Goal: Communication & Community: Connect with others

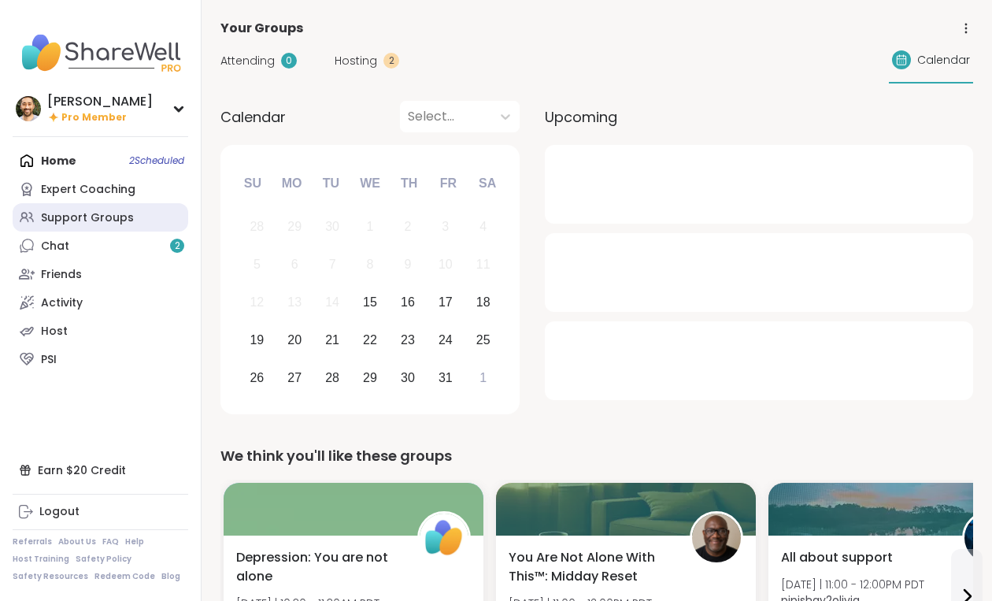
click at [90, 210] on div "Support Groups" at bounding box center [87, 218] width 93 height 16
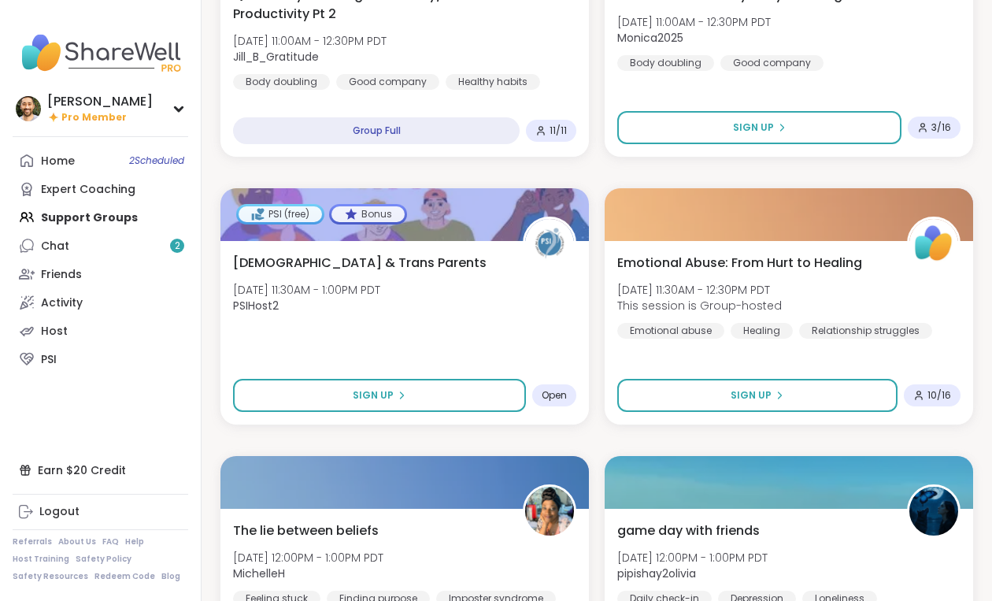
scroll to position [1750, 0]
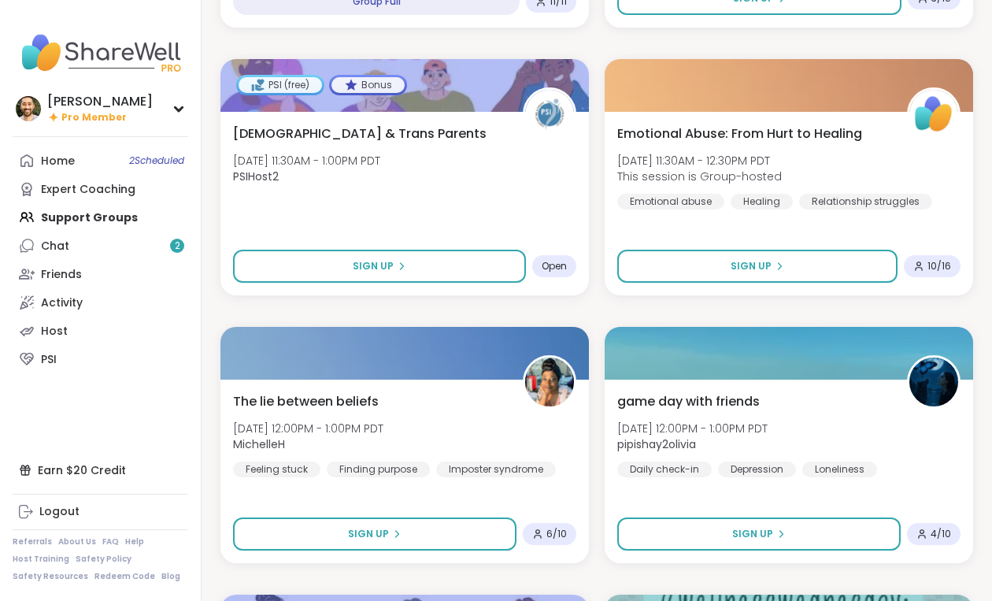
click at [74, 367] on link "PSI" at bounding box center [101, 359] width 176 height 28
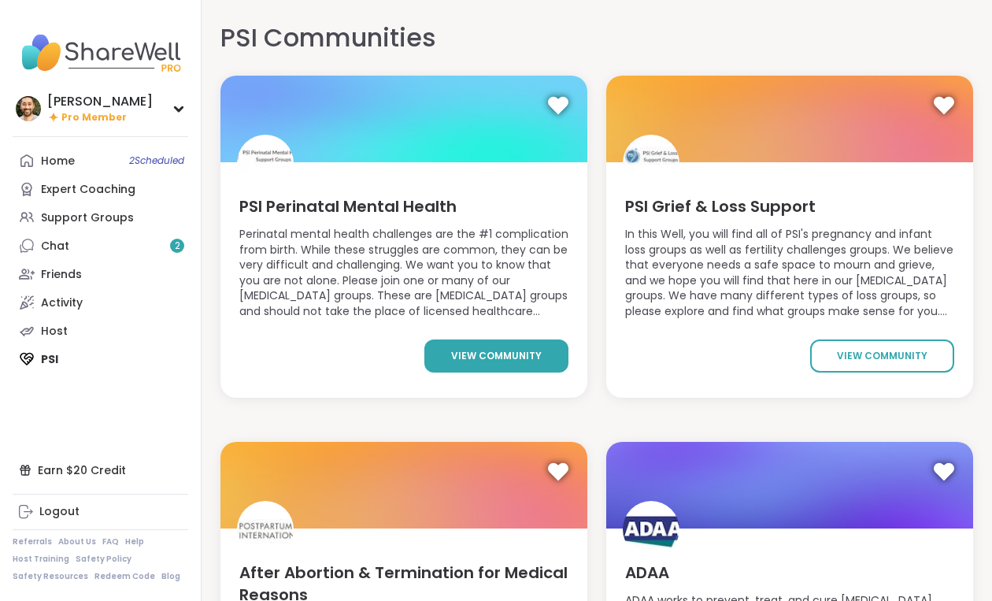
click at [509, 356] on span "view community" at bounding box center [496, 356] width 91 height 14
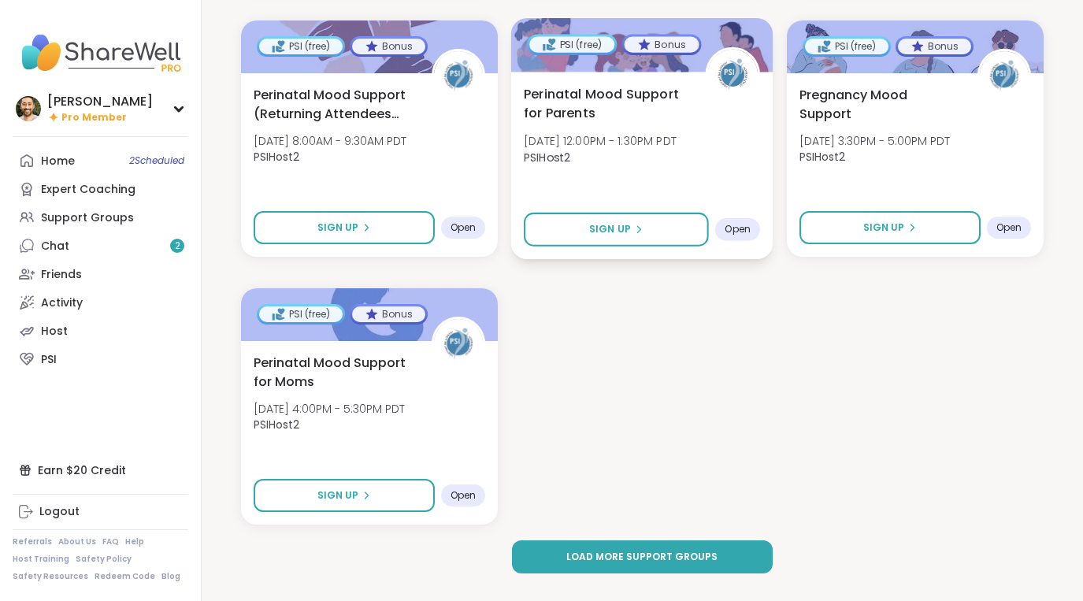
scroll to position [2270, 0]
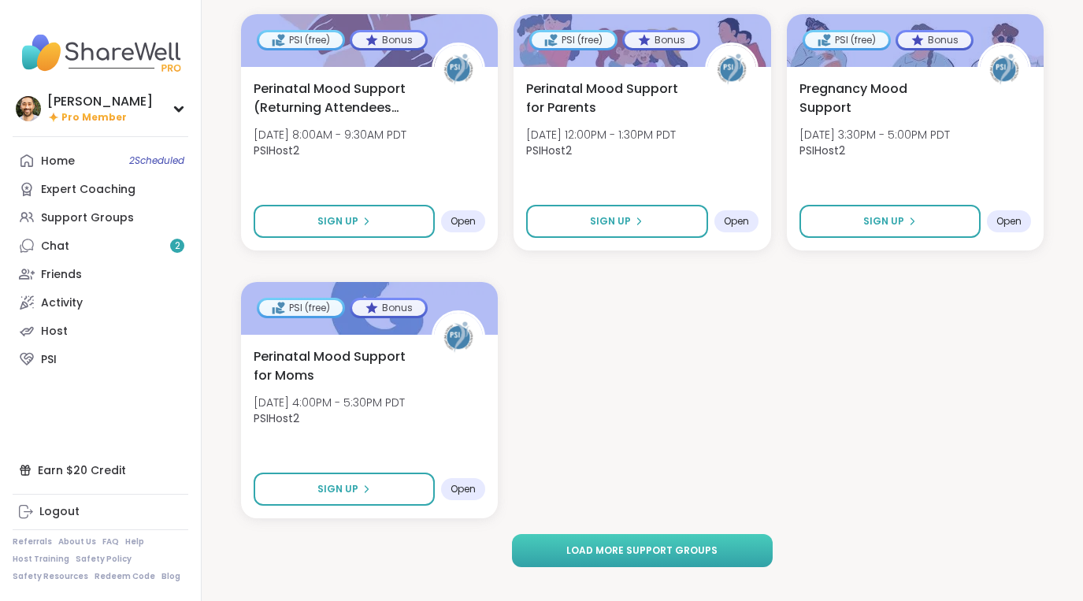
click at [603, 534] on button "Load more support groups" at bounding box center [642, 550] width 261 height 33
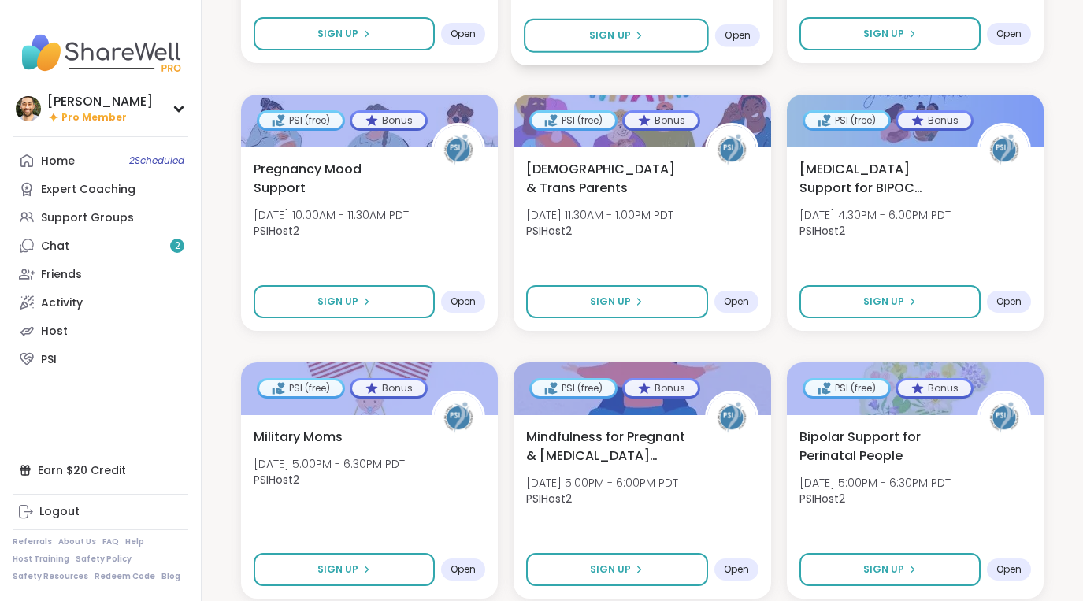
scroll to position [2759, 0]
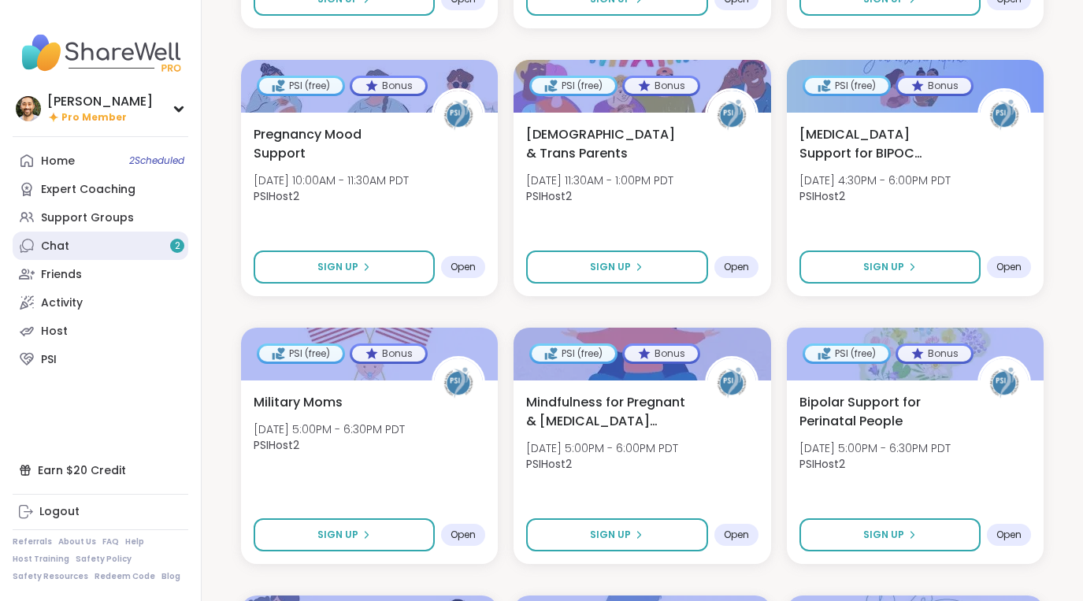
click at [106, 245] on link "Chat 2" at bounding box center [101, 246] width 176 height 28
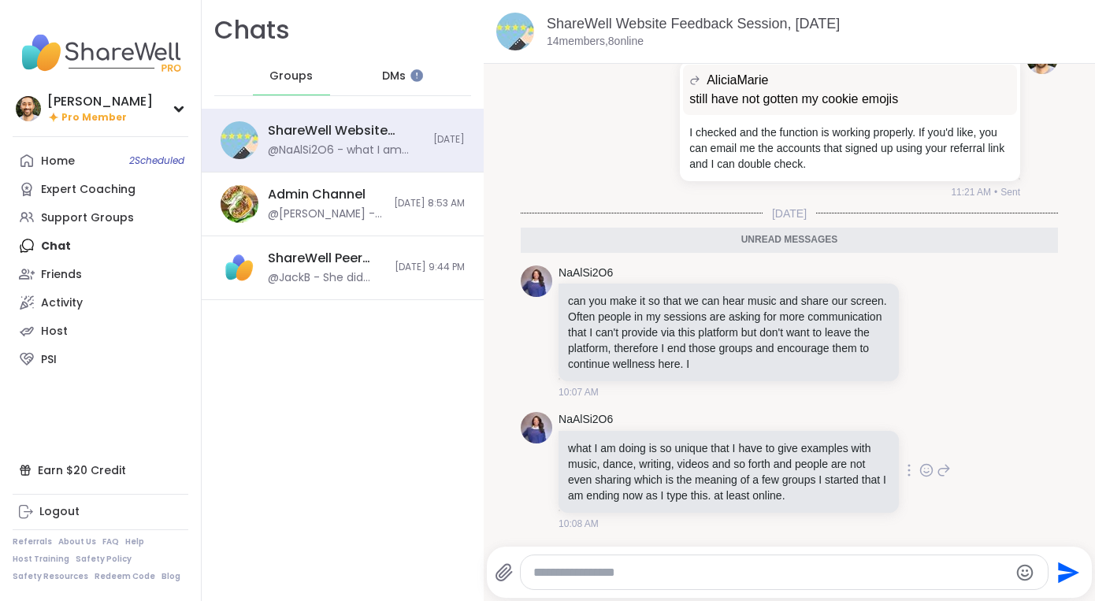
click at [526, 412] on img at bounding box center [537, 428] width 32 height 32
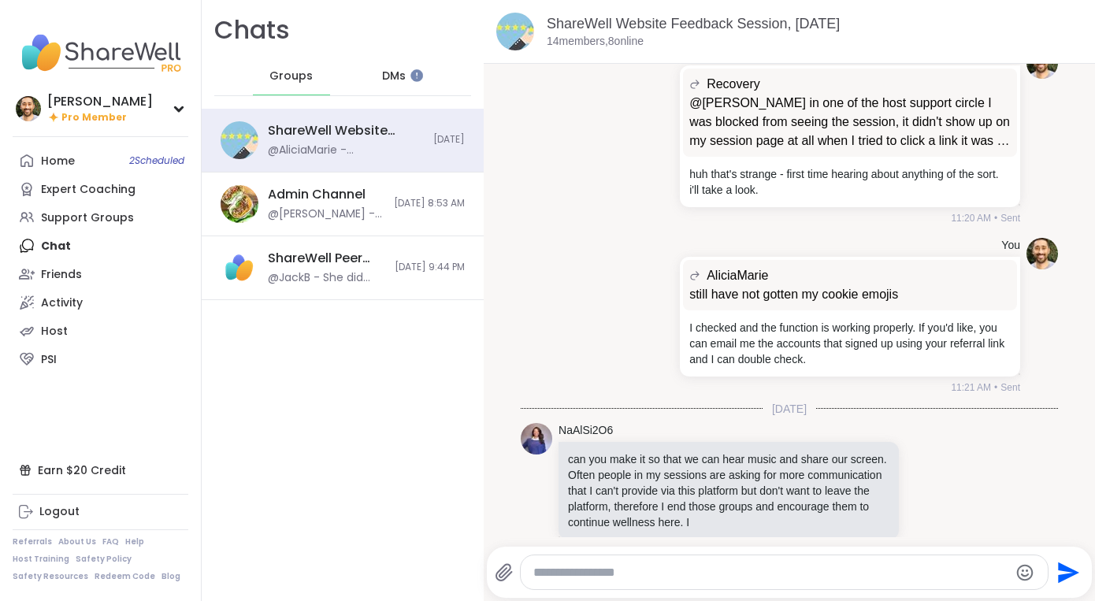
scroll to position [674, 0]
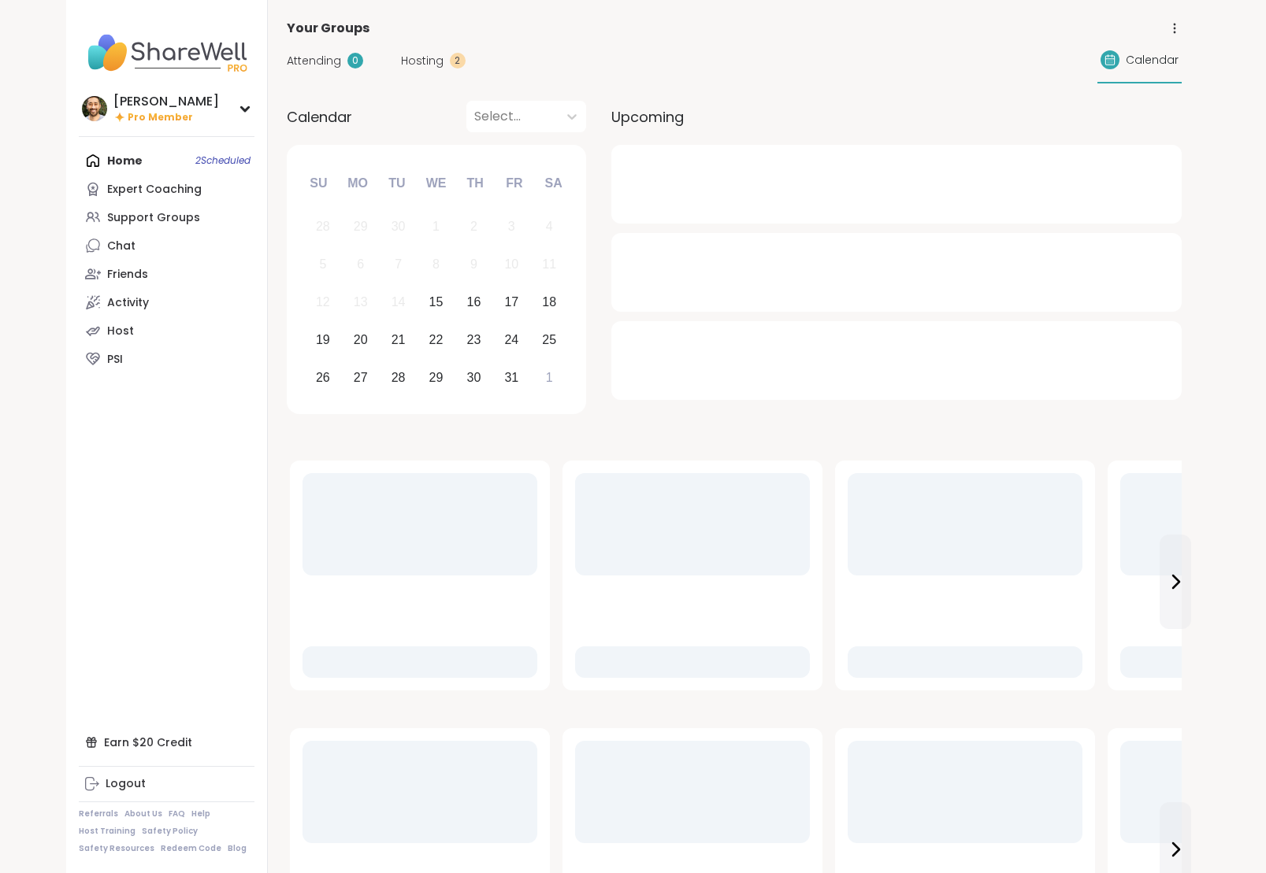
click at [136, 786] on div "Logout" at bounding box center [126, 785] width 40 height 16
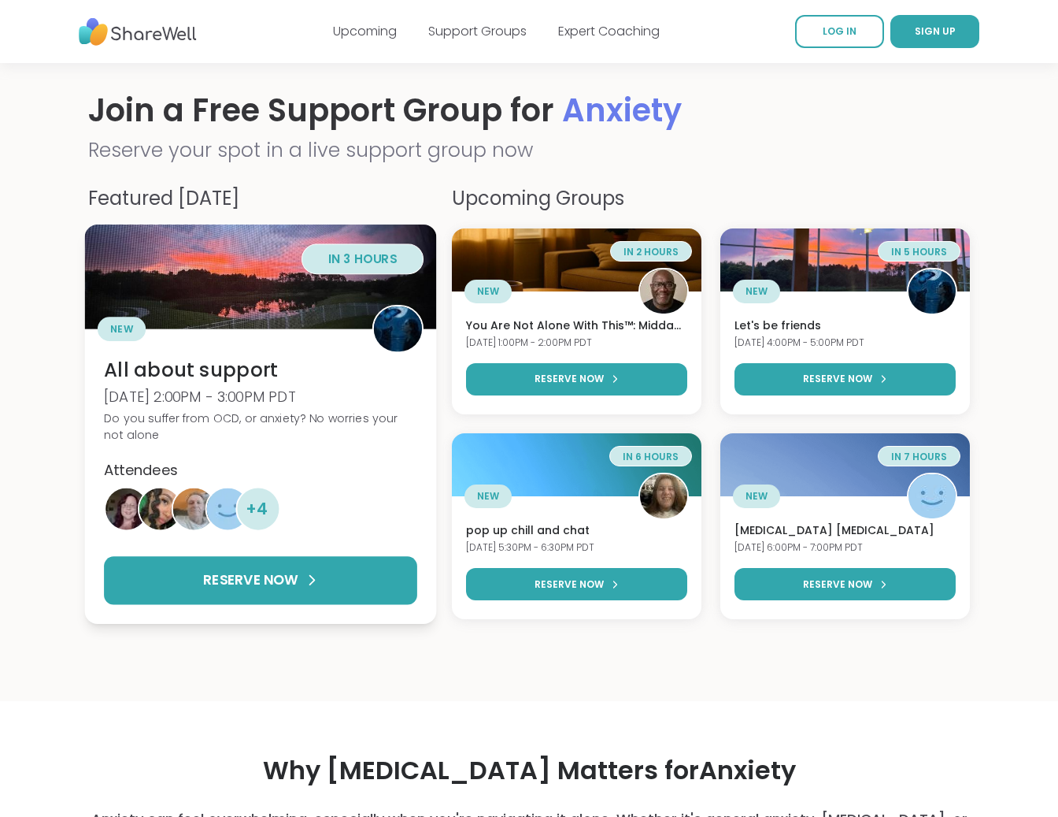
click at [272, 291] on img at bounding box center [261, 276] width 352 height 105
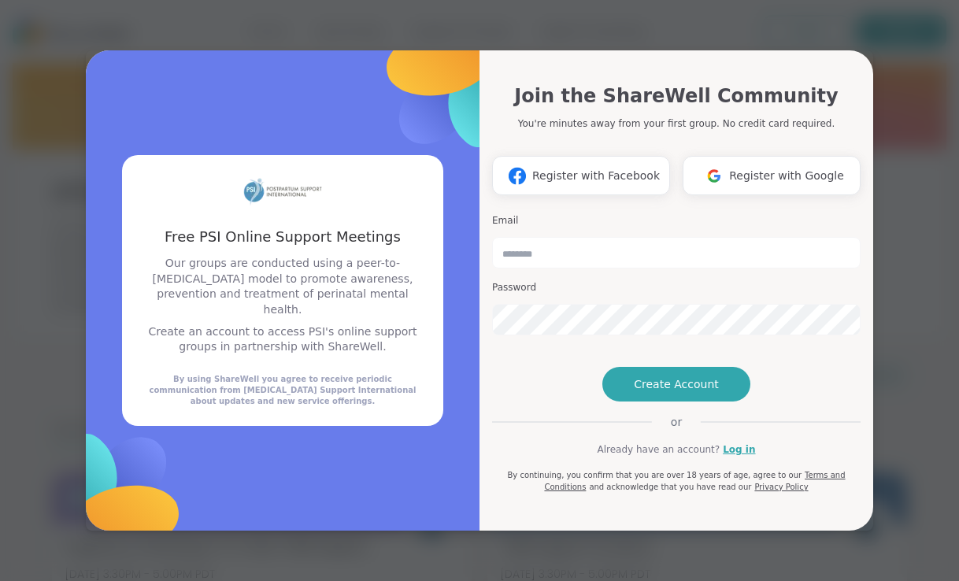
click at [283, 98] on div "Free PSI Online Support Meetings Our groups are conducted using a peer-to-[MEDI…" at bounding box center [283, 290] width 394 height 480
drag, startPoint x: 531, startPoint y: 125, endPoint x: 710, endPoint y: 65, distance: 188.5
click at [531, 125] on div "Join the ShareWell Community You're minutes away from your first group. No cred…" at bounding box center [676, 281] width 369 height 424
